Goal: Check status: Check status

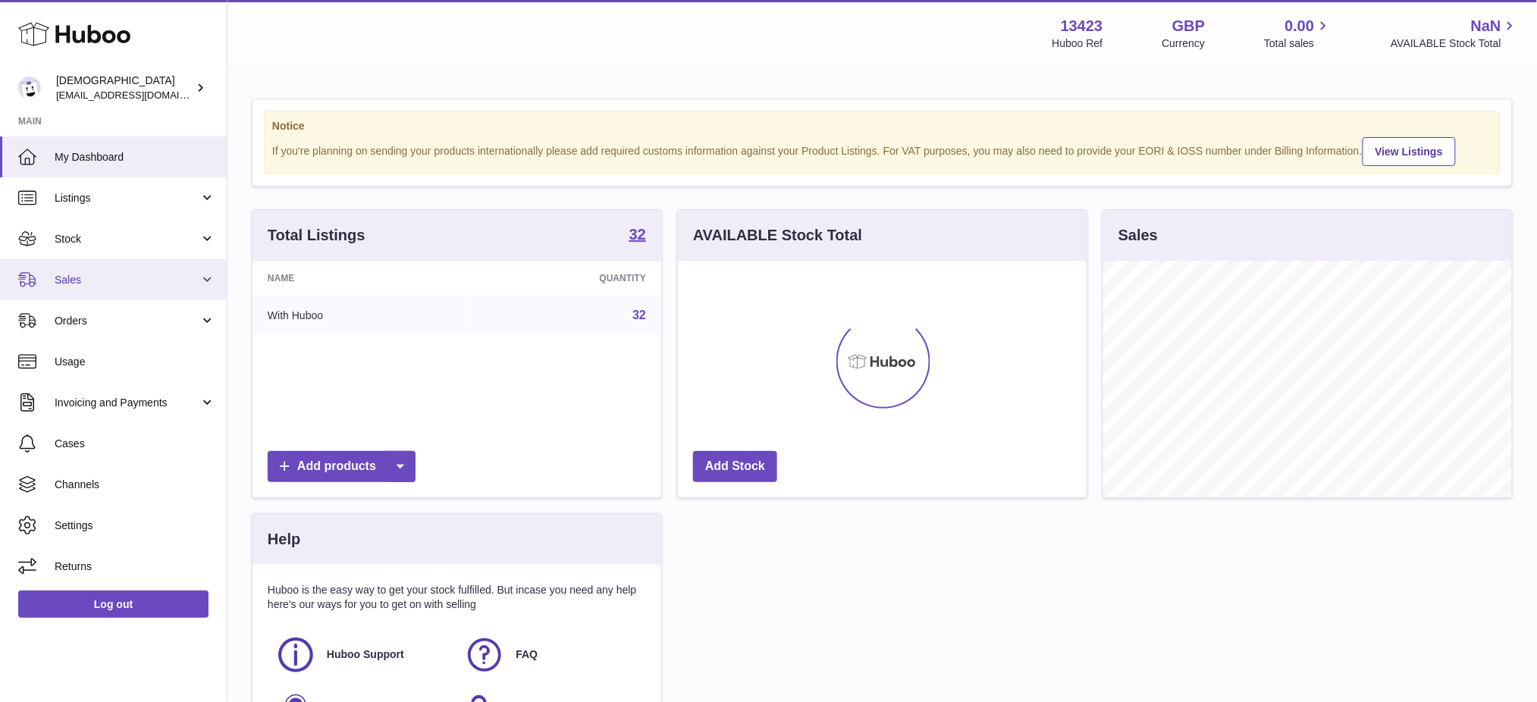
scroll to position [236, 409]
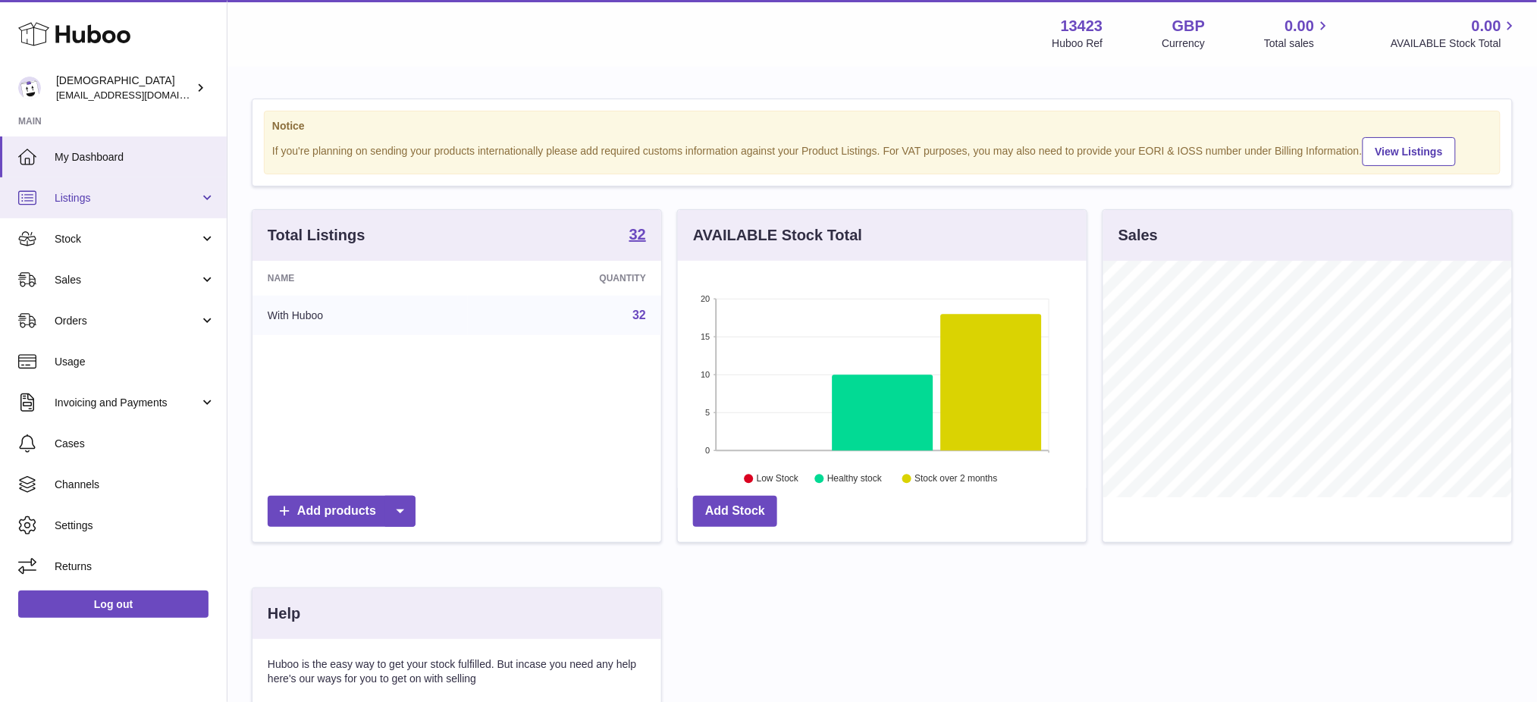
click at [99, 199] on span "Listings" at bounding box center [127, 198] width 145 height 14
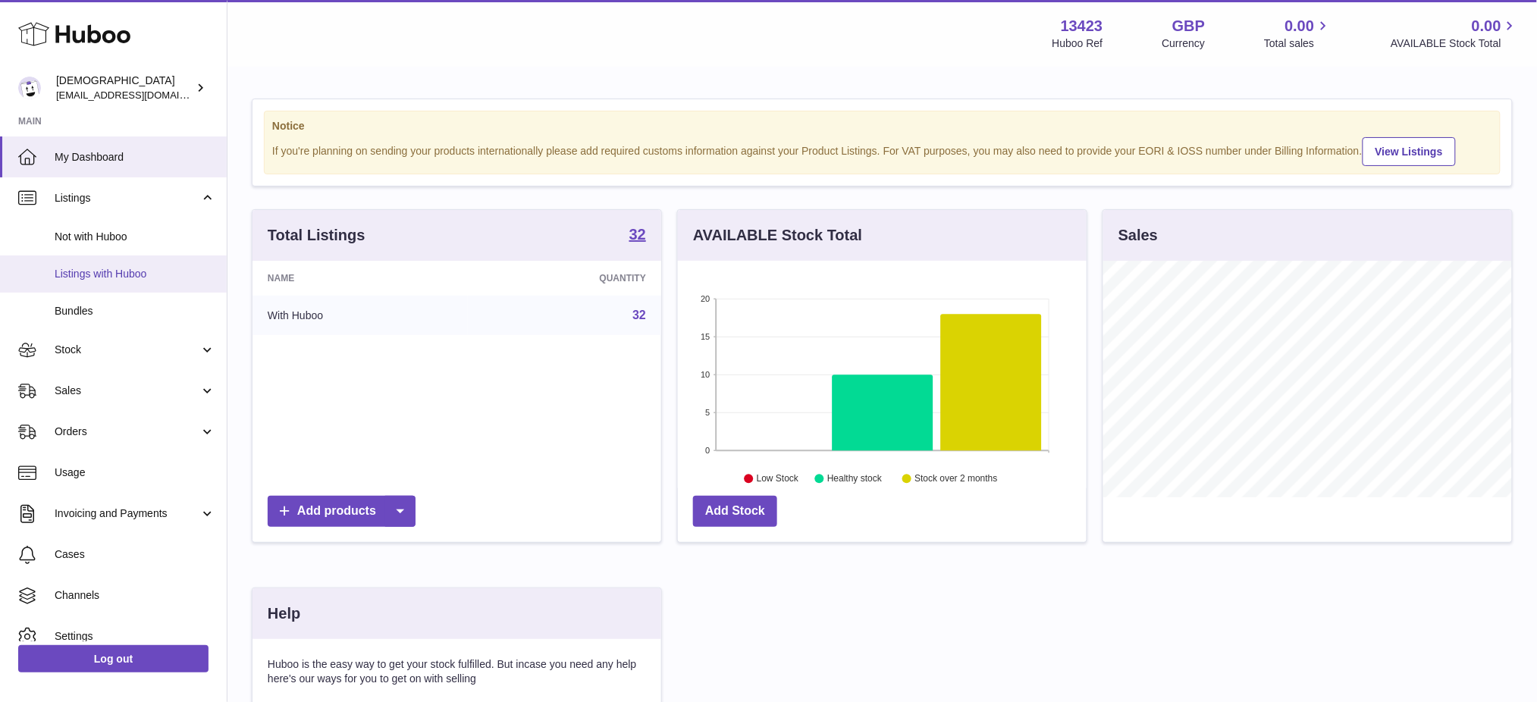
click at [111, 267] on span "Listings with Huboo" at bounding box center [135, 274] width 161 height 14
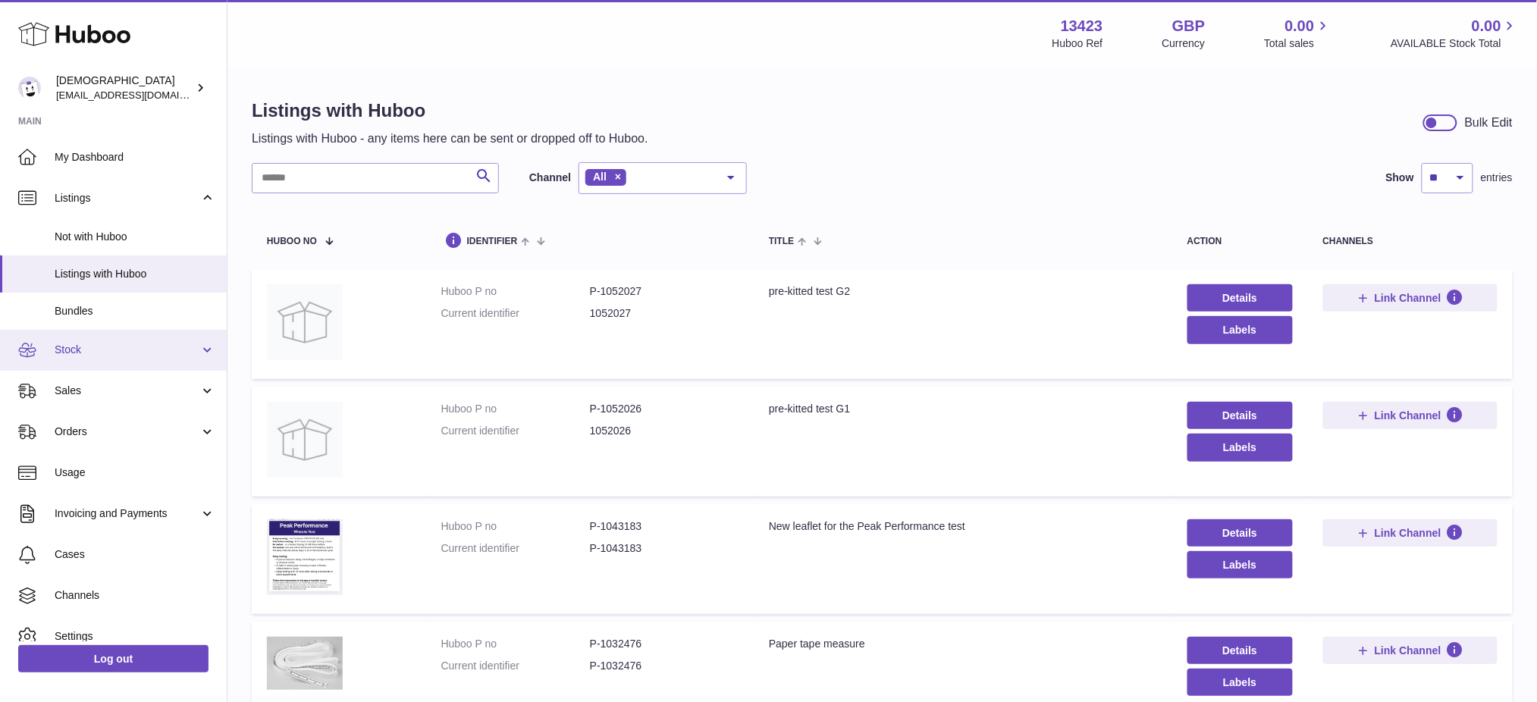
scroll to position [55, 0]
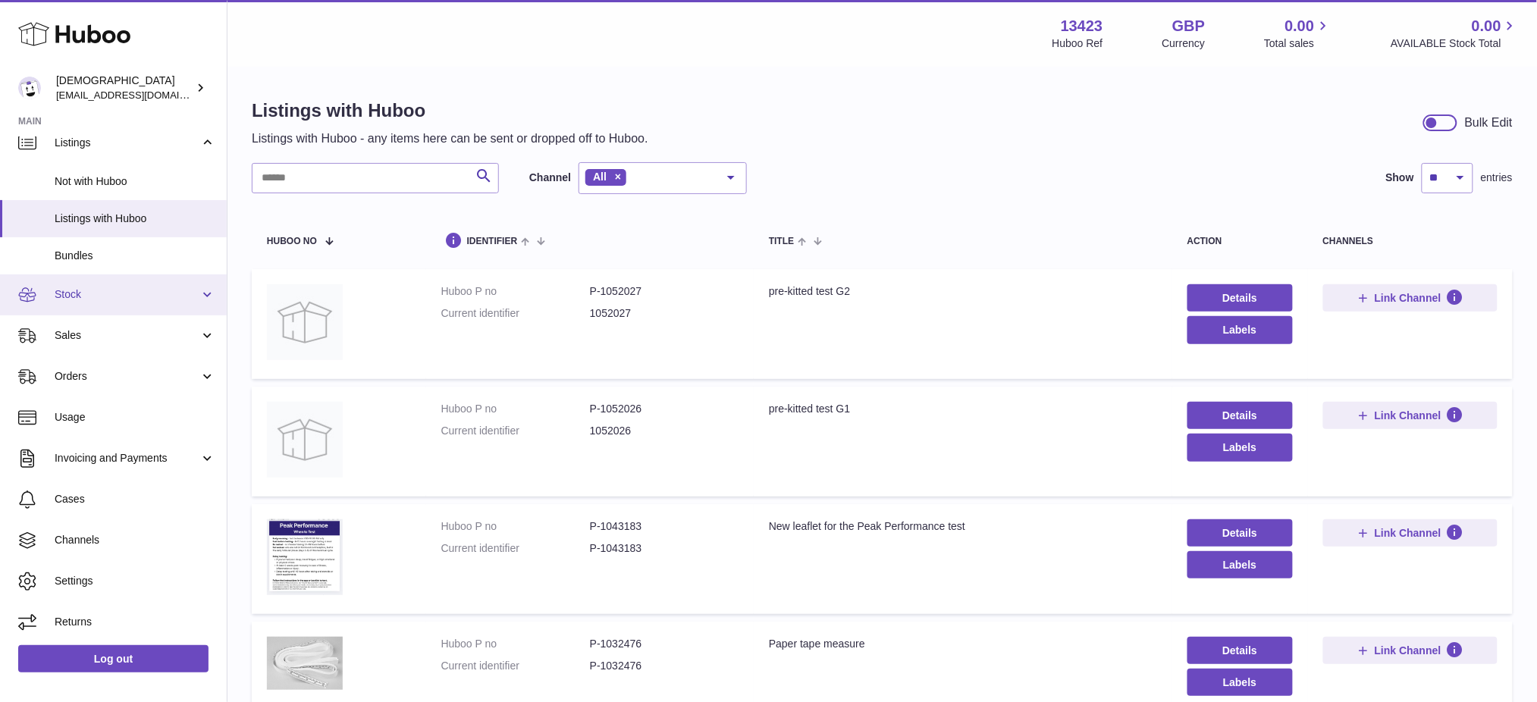
click at [75, 295] on span "Stock" at bounding box center [127, 294] width 145 height 14
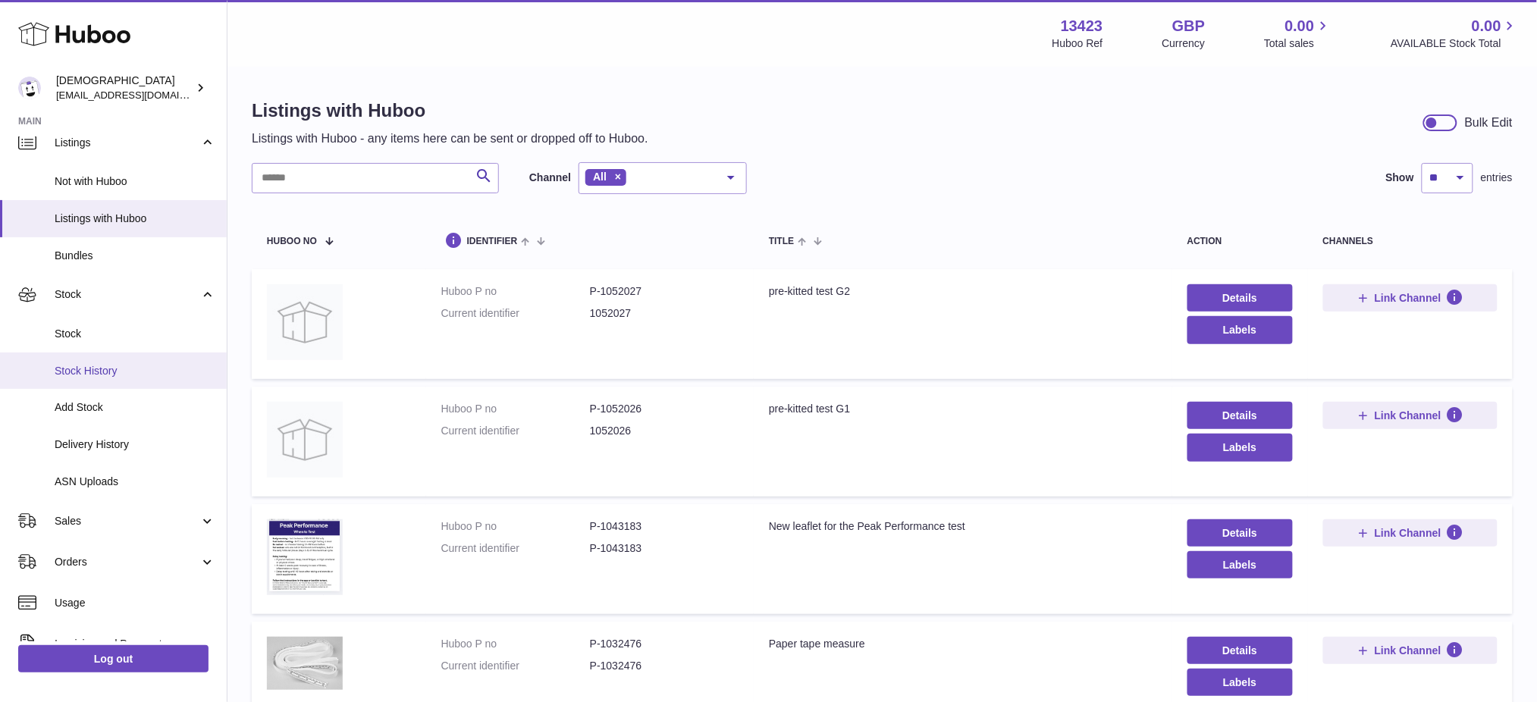
click at [86, 359] on link "Stock History" at bounding box center [113, 371] width 227 height 37
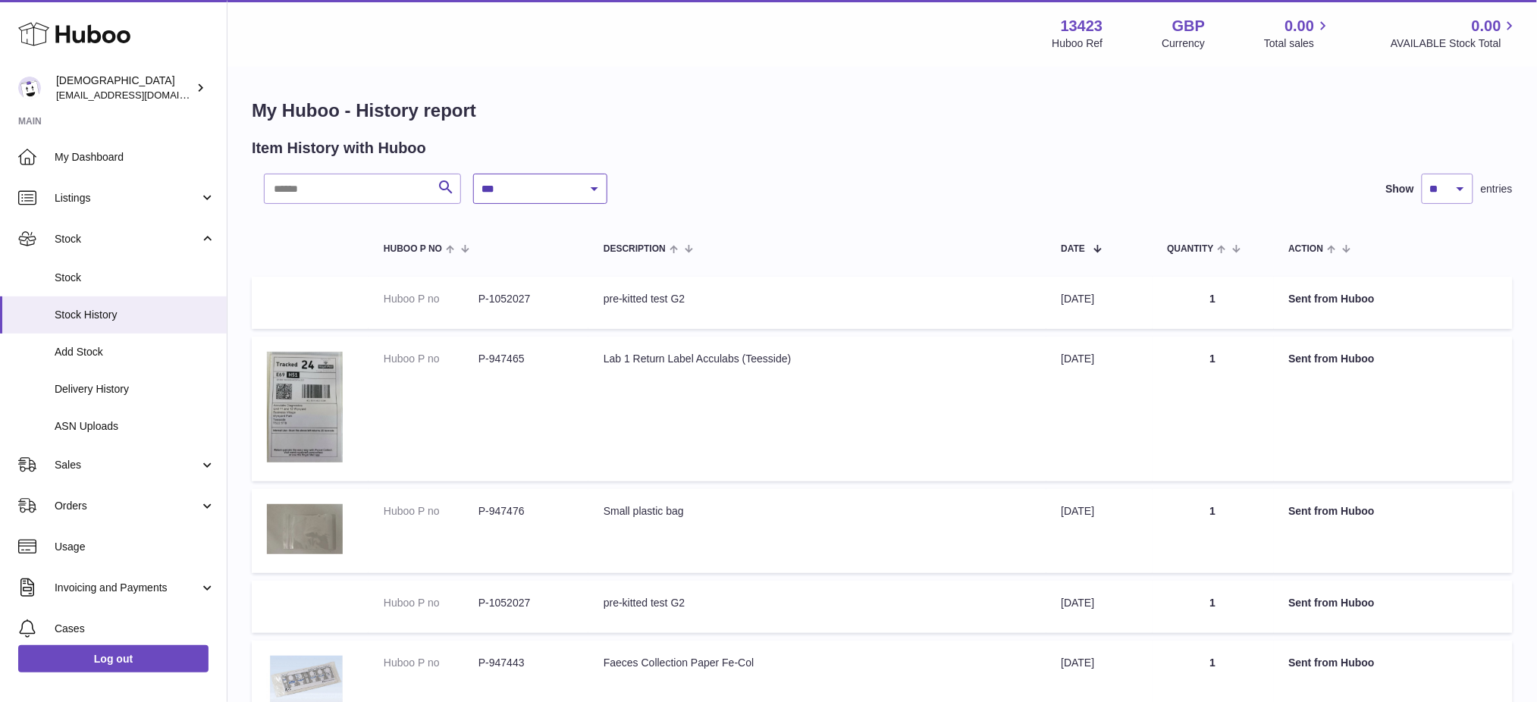
click at [568, 187] on select "**********" at bounding box center [540, 189] width 134 height 30
select select "*"
click at [473, 174] on select "**********" at bounding box center [540, 189] width 134 height 30
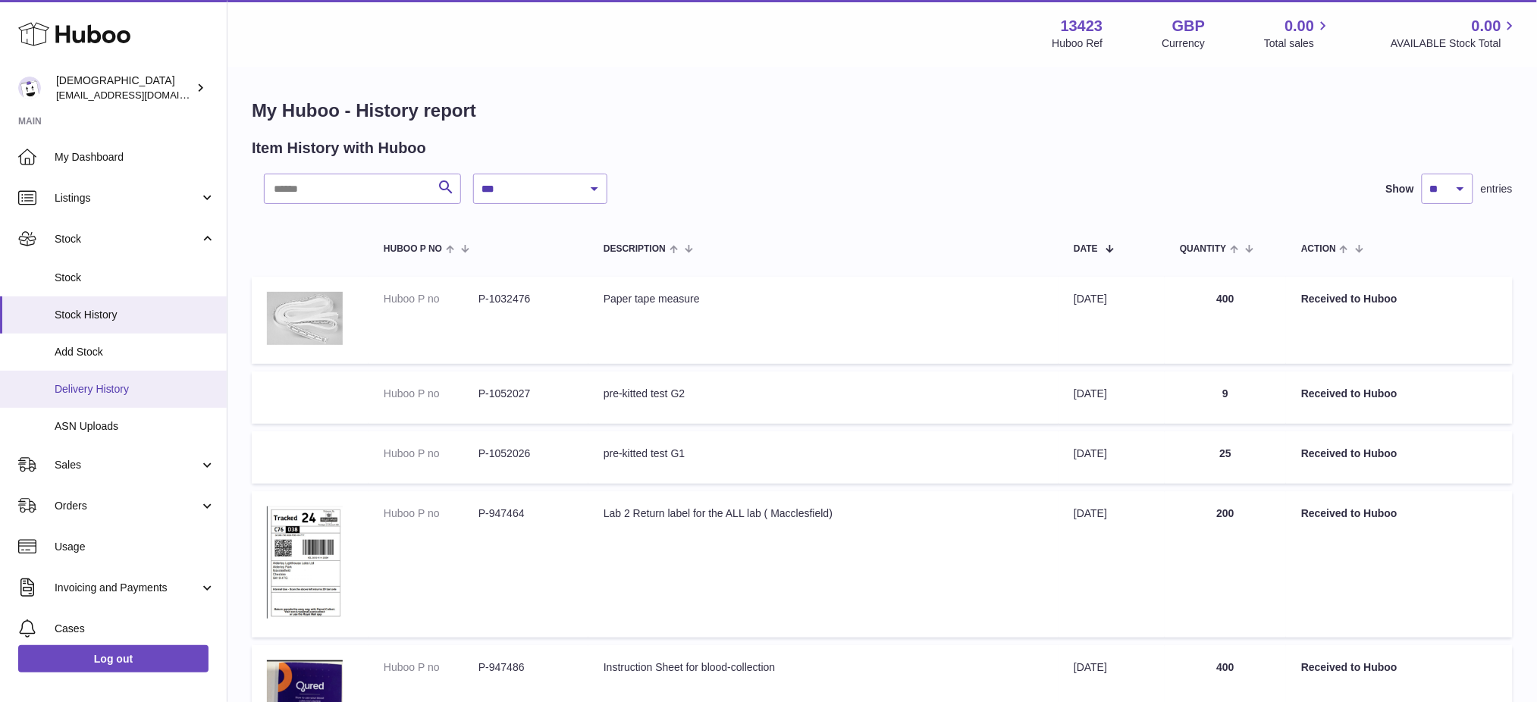
click at [74, 371] on link "Delivery History" at bounding box center [113, 389] width 227 height 37
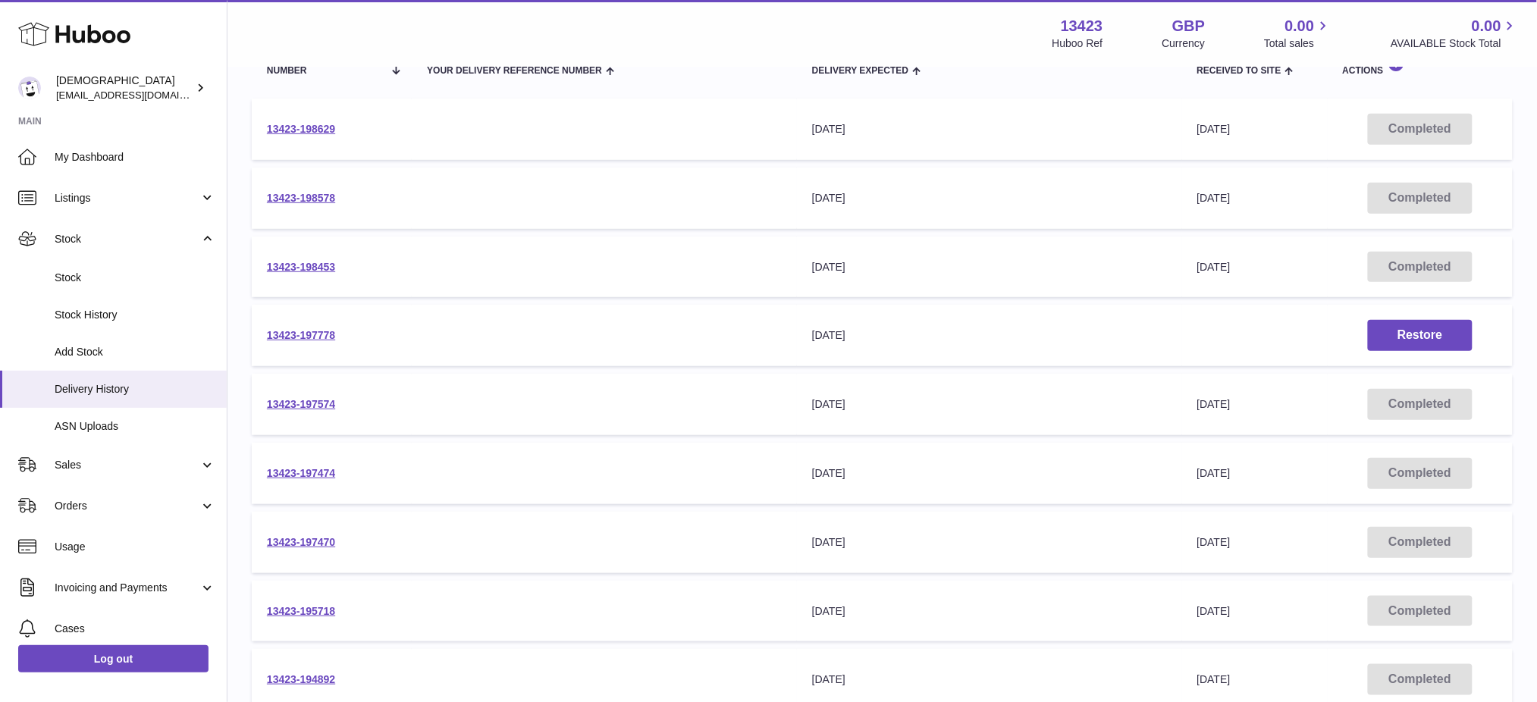
scroll to position [101, 0]
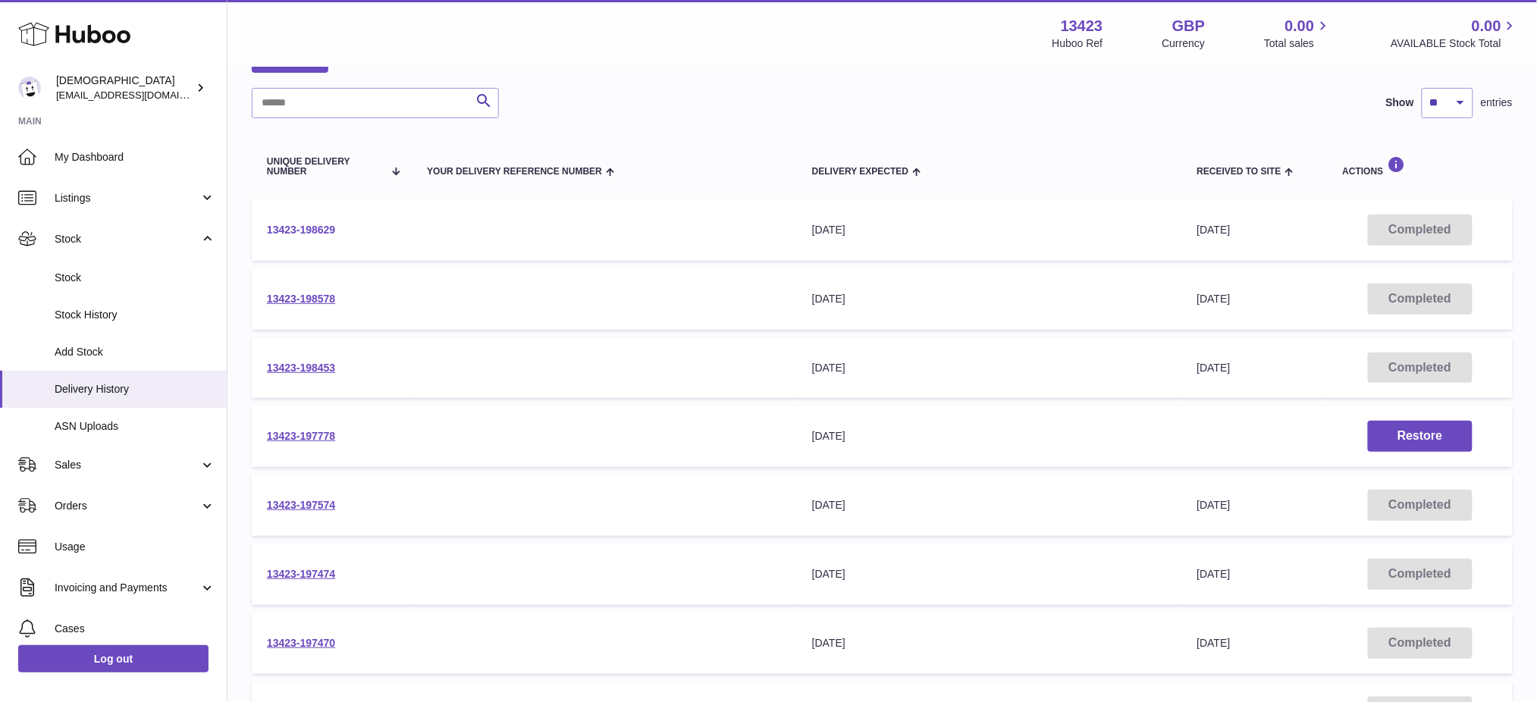
click at [297, 227] on link "13423-198629" at bounding box center [301, 230] width 68 height 12
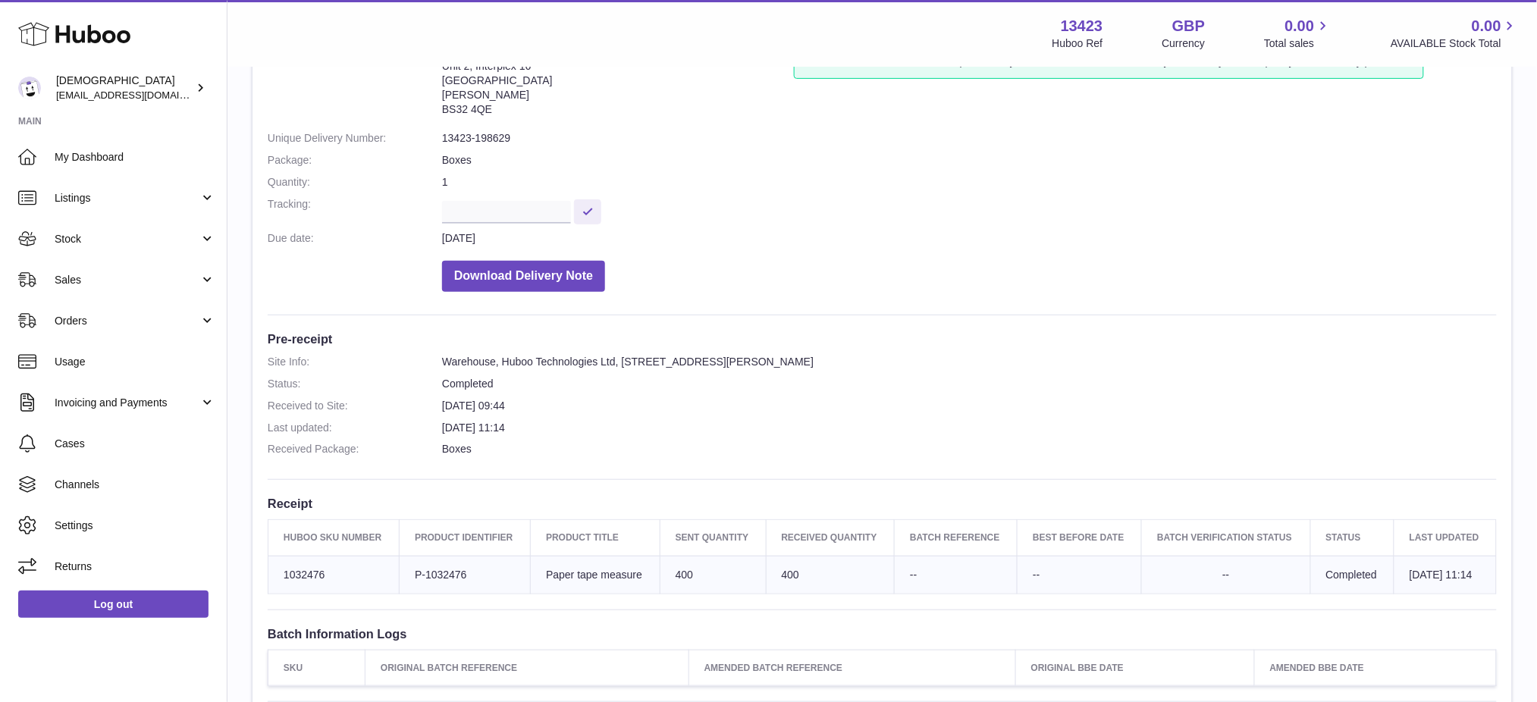
scroll to position [391, 0]
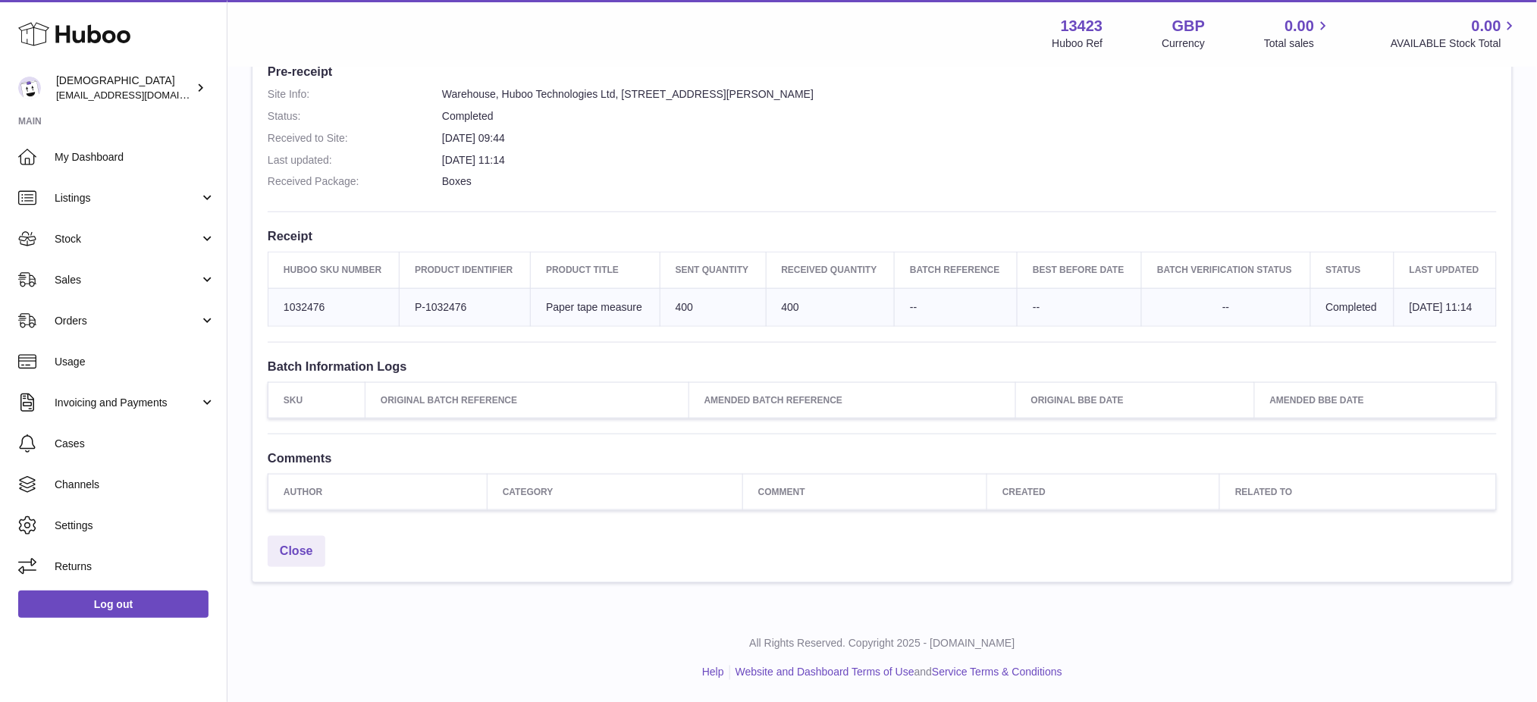
click at [440, 311] on td "Client Identifier P-1032476" at bounding box center [465, 307] width 131 height 38
copy td "1032476"
